Goal: Find specific page/section: Find specific page/section

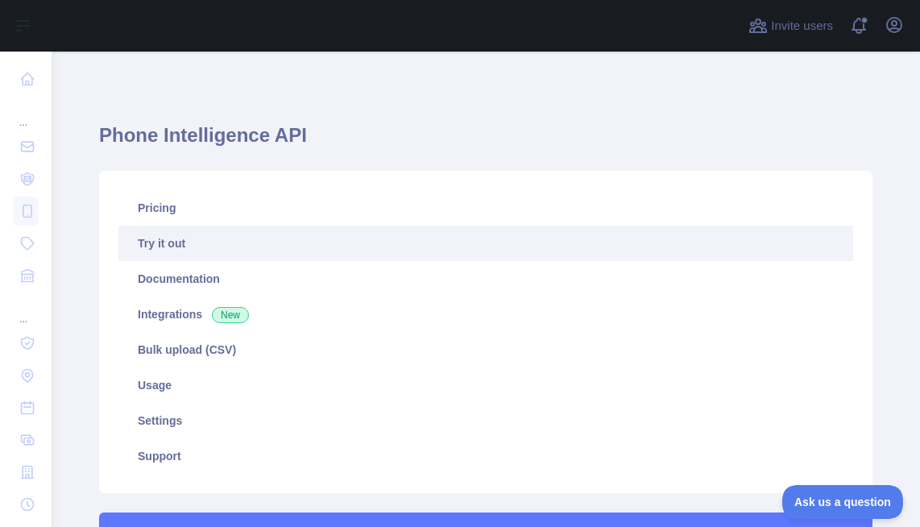
scroll to position [580, 0]
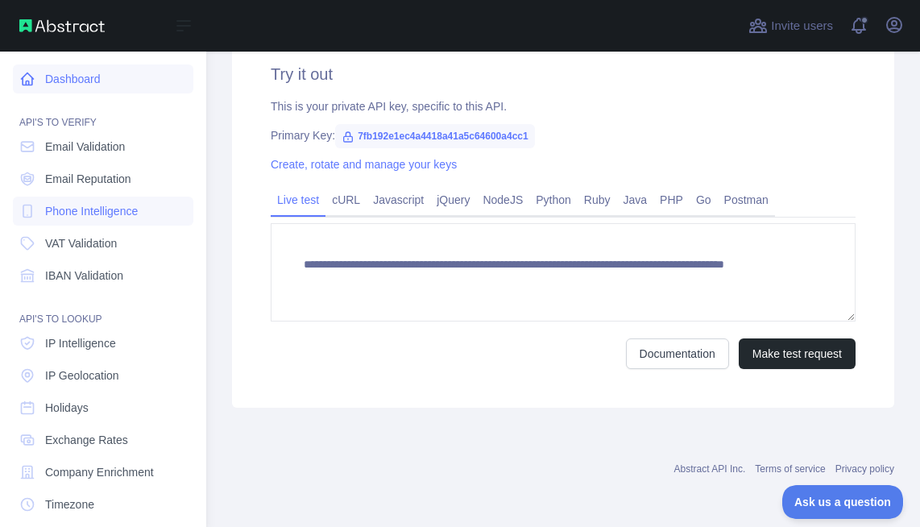
click at [106, 77] on link "Dashboard" at bounding box center [103, 78] width 181 height 29
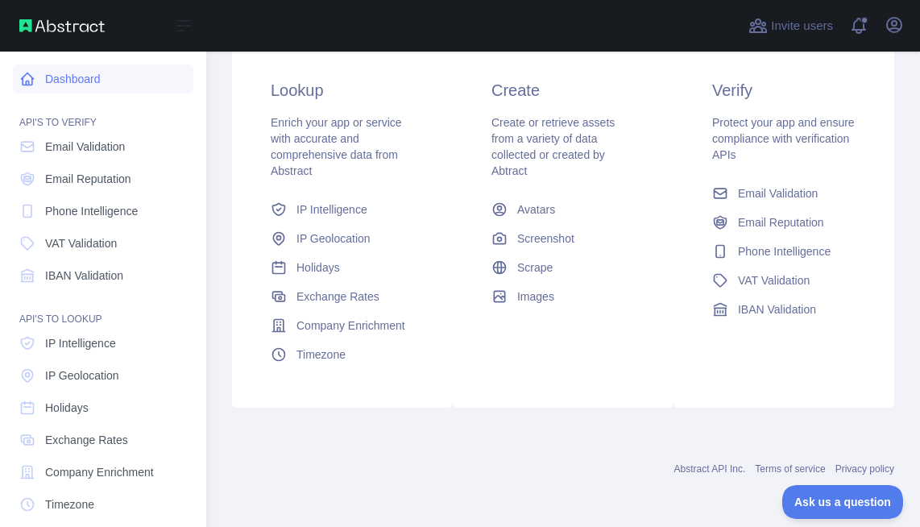
scroll to position [292, 0]
click at [106, 77] on link "Dashboard" at bounding box center [103, 78] width 181 height 29
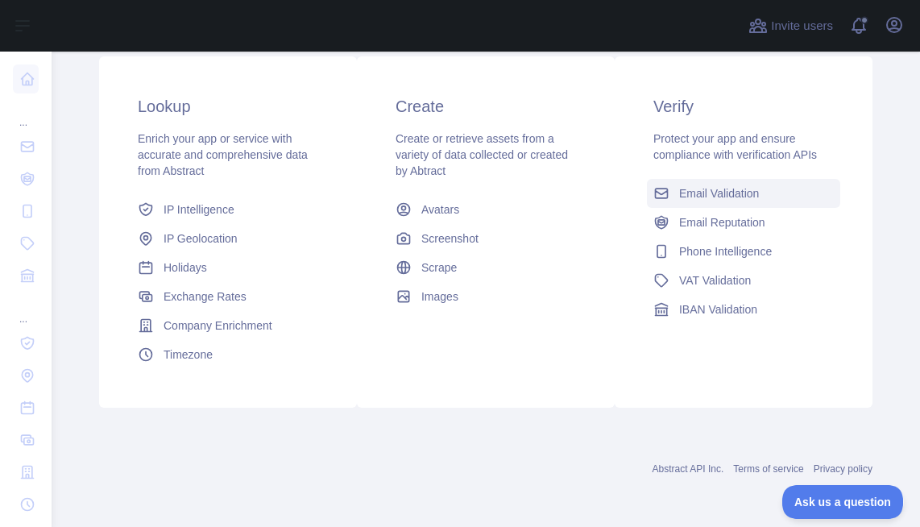
scroll to position [276, 0]
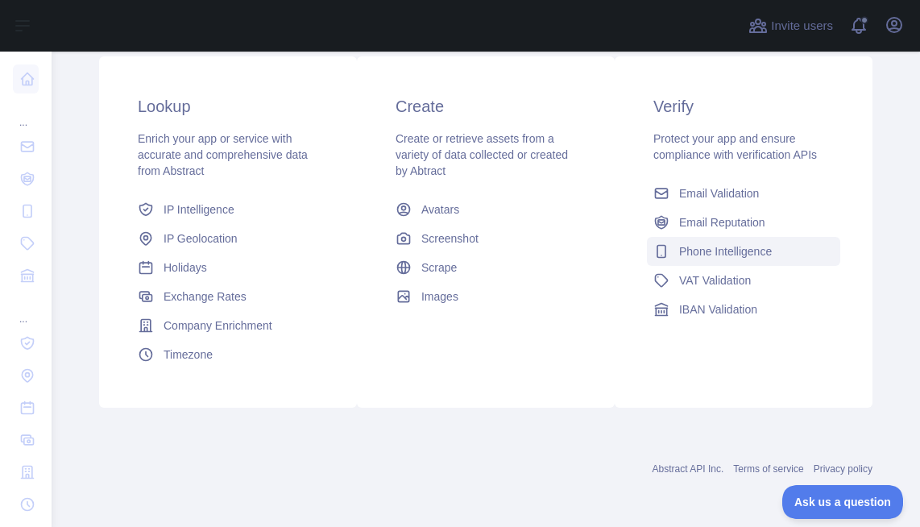
click at [748, 248] on span "Phone Intelligence" at bounding box center [725, 251] width 93 height 16
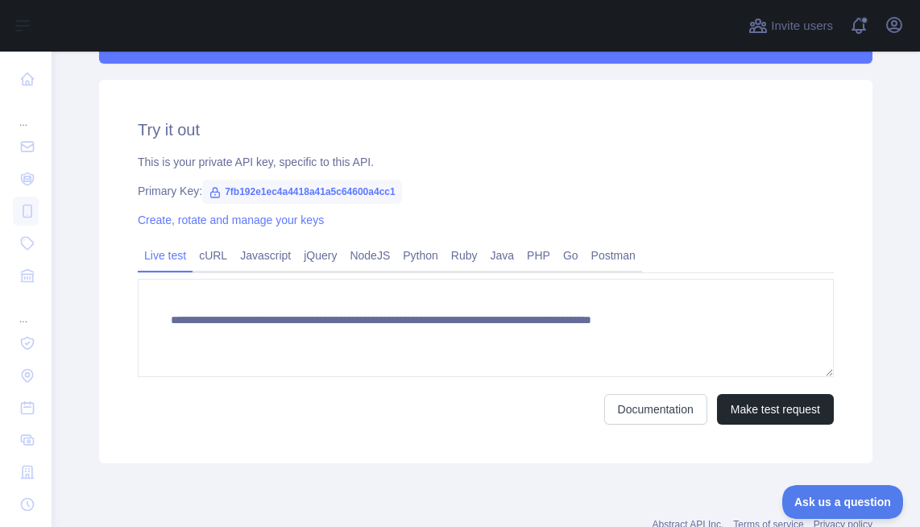
scroll to position [519, 0]
